Goal: Task Accomplishment & Management: Use online tool/utility

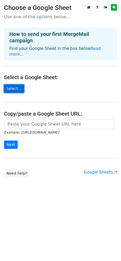
click at [9, 84] on link "Select..." at bounding box center [14, 88] width 20 height 8
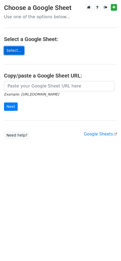
click at [12, 48] on link "Select..." at bounding box center [14, 50] width 20 height 8
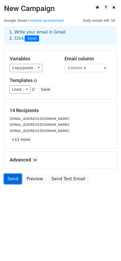
click at [14, 178] on link "Send" at bounding box center [13, 179] width 18 height 10
click at [12, 112] on h5 "14 Recipients" at bounding box center [61, 110] width 102 height 6
click at [13, 176] on link "Send" at bounding box center [13, 179] width 18 height 10
click at [14, 182] on link "Send" at bounding box center [13, 179] width 18 height 10
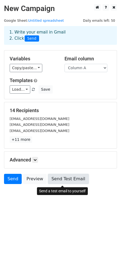
click at [59, 181] on link "Send Test Email" at bounding box center [68, 179] width 41 height 10
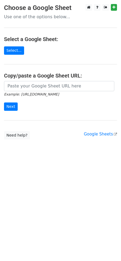
click at [35, 168] on html "Choose a Google Sheet Use one of the options below... Select a Google Sheet: Se…" at bounding box center [60, 130] width 121 height 261
click at [17, 48] on link "Select..." at bounding box center [14, 50] width 20 height 8
